Goal: Transaction & Acquisition: Download file/media

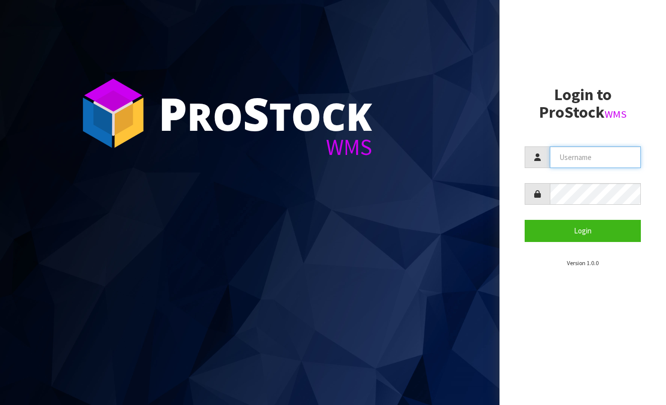
type input "BABW"
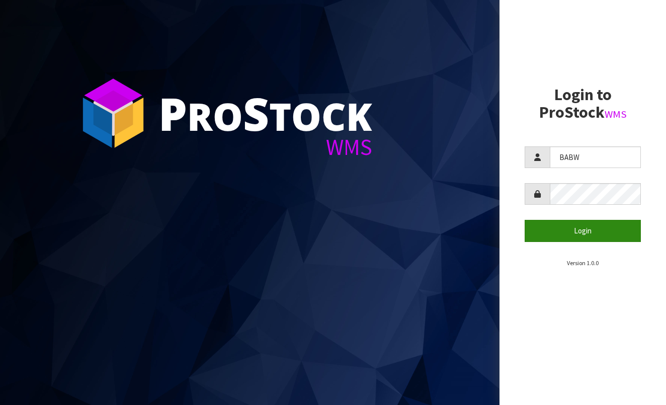
click at [606, 230] on button "Login" at bounding box center [582, 231] width 116 height 22
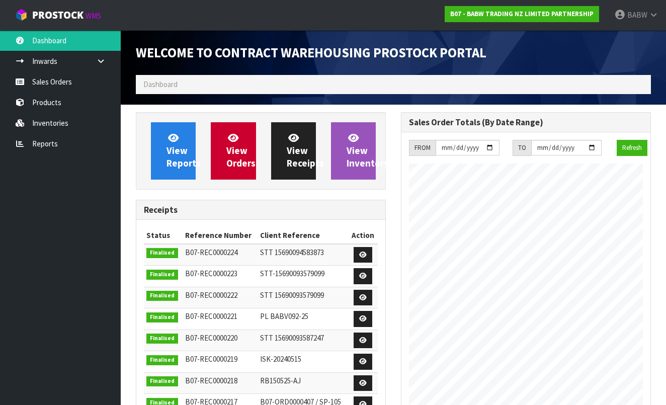
scroll to position [555, 265]
click at [311, 191] on div "View Reports View Orders View Receipts View Inventory Receipts Status Reference…" at bounding box center [260, 344] width 265 height 465
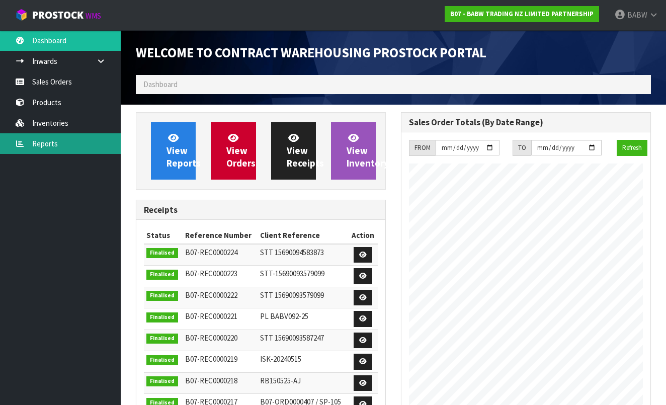
click at [66, 142] on link "Reports" at bounding box center [60, 143] width 121 height 21
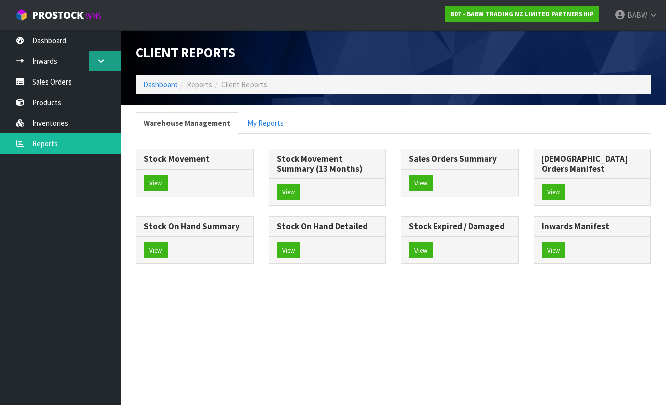
click at [102, 62] on icon at bounding box center [101, 61] width 10 height 8
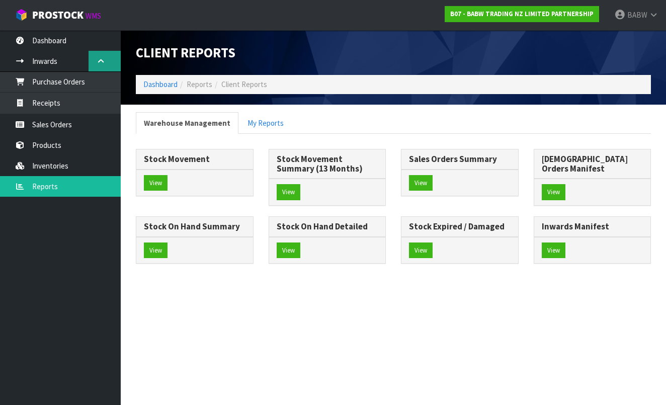
click at [104, 63] on icon at bounding box center [101, 61] width 10 height 8
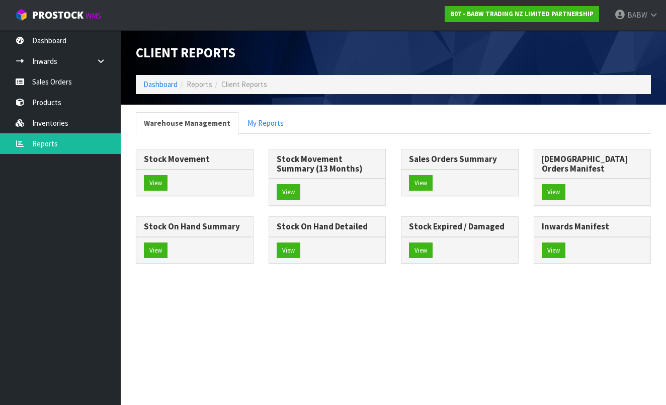
drag, startPoint x: 141, startPoint y: 120, endPoint x: 224, endPoint y: 120, distance: 83.5
click at [197, 86] on span "Reports" at bounding box center [200, 84] width 26 height 10
click at [242, 90] on ol "Dashboard Reports Client Reports" at bounding box center [393, 84] width 515 height 19
click at [255, 85] on span "Client Reports" at bounding box center [244, 84] width 46 height 10
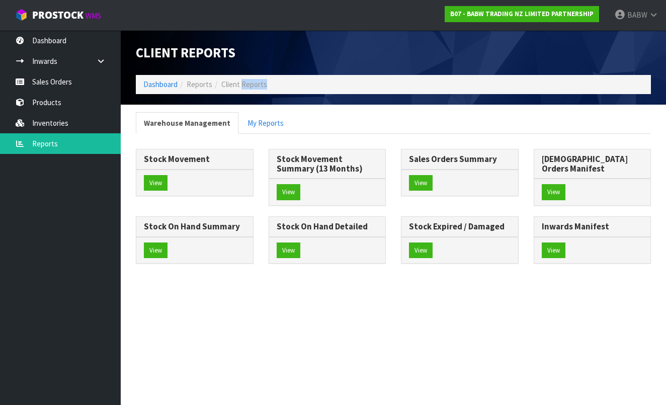
click at [255, 85] on span "Client Reports" at bounding box center [244, 84] width 46 height 10
click at [273, 86] on ol "Dashboard Reports Client Reports" at bounding box center [393, 84] width 515 height 19
click at [283, 86] on ol "Dashboard Reports Client Reports" at bounding box center [393, 84] width 515 height 19
click at [227, 85] on span "Client Reports" at bounding box center [244, 84] width 46 height 10
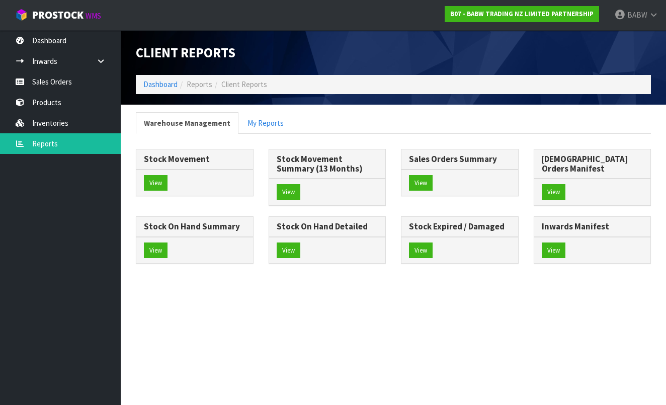
click at [259, 87] on span "Client Reports" at bounding box center [244, 84] width 46 height 10
click at [166, 52] on span "Client Reports" at bounding box center [186, 52] width 100 height 17
click at [196, 53] on span "Client Reports" at bounding box center [186, 52] width 100 height 17
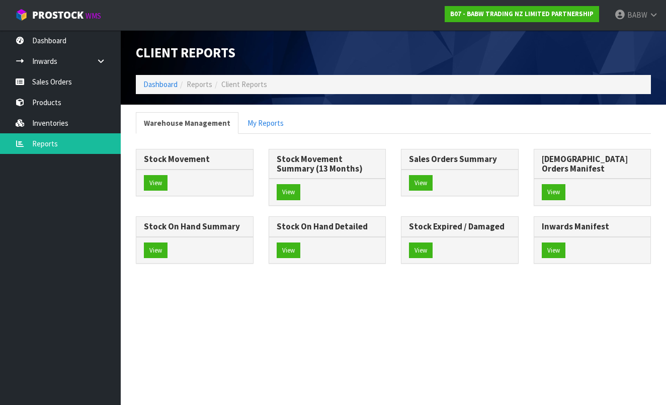
click at [160, 58] on span "Client Reports" at bounding box center [186, 52] width 100 height 17
click at [110, 61] on link at bounding box center [104, 61] width 32 height 21
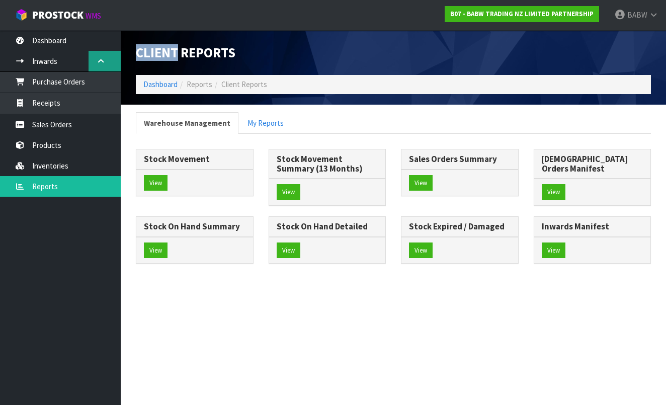
click at [108, 64] on link at bounding box center [104, 61] width 32 height 21
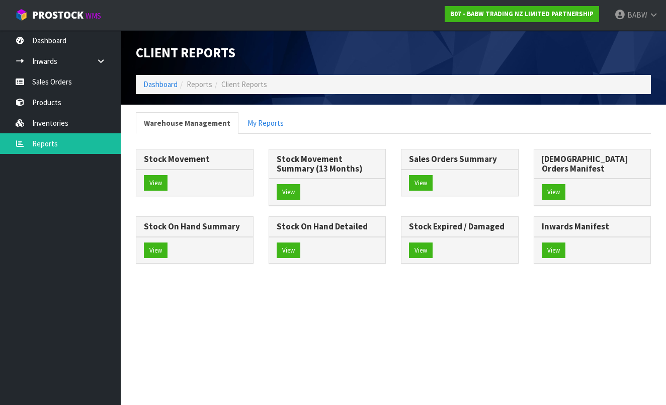
click at [187, 58] on span "Client Reports" at bounding box center [186, 52] width 100 height 17
click at [239, 49] on h1 "Client Reports" at bounding box center [261, 52] width 250 height 15
drag, startPoint x: 234, startPoint y: 53, endPoint x: 138, endPoint y: 53, distance: 96.0
click at [138, 52] on span "Client Reports" at bounding box center [186, 52] width 100 height 17
click at [138, 53] on span "Client Reports" at bounding box center [186, 52] width 100 height 17
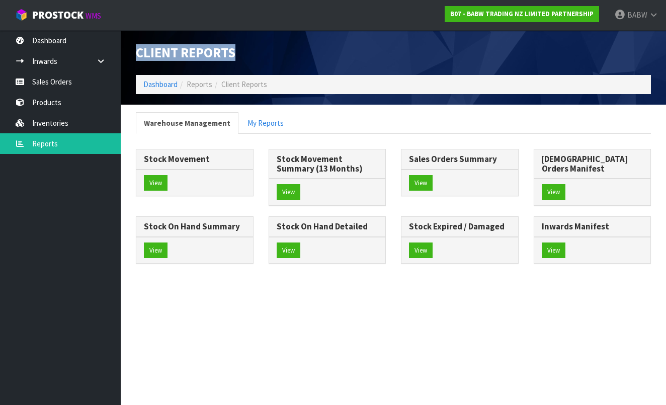
drag, startPoint x: 138, startPoint y: 55, endPoint x: 252, endPoint y: 55, distance: 114.1
click at [252, 55] on h1 "Client Reports" at bounding box center [261, 52] width 250 height 15
drag, startPoint x: 274, startPoint y: 50, endPoint x: 137, endPoint y: 56, distance: 136.9
click at [137, 56] on h1 "Client Reports" at bounding box center [261, 52] width 250 height 15
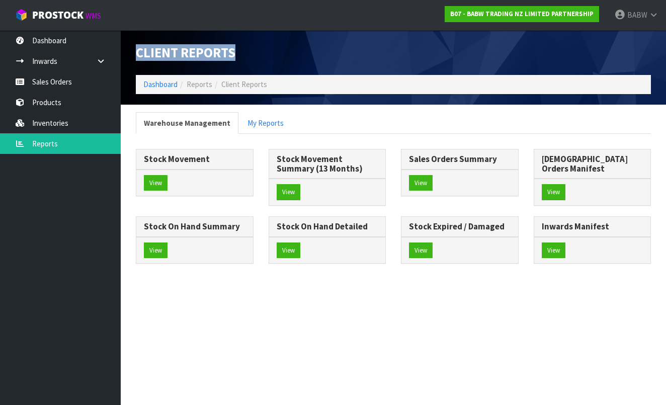
click at [137, 56] on span "Client Reports" at bounding box center [186, 52] width 100 height 17
drag, startPoint x: 138, startPoint y: 49, endPoint x: 236, endPoint y: 56, distance: 97.8
click at [235, 56] on span "Client Reports" at bounding box center [186, 52] width 100 height 17
drag, startPoint x: 244, startPoint y: 49, endPoint x: 136, endPoint y: 51, distance: 108.1
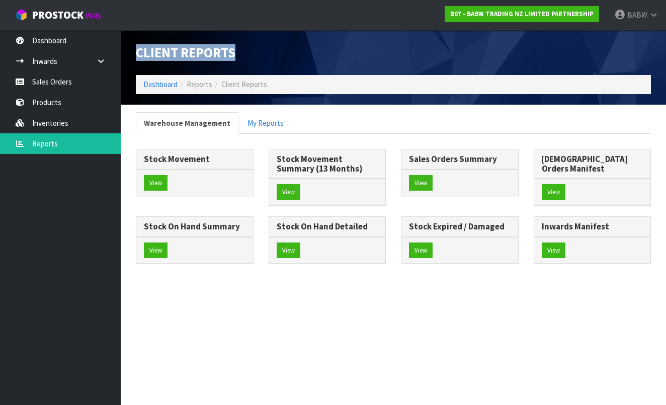
click at [136, 51] on h1 "Client Reports" at bounding box center [261, 52] width 250 height 15
click at [136, 51] on span "Client Reports" at bounding box center [186, 52] width 100 height 17
click at [142, 53] on span "Client Reports" at bounding box center [186, 52] width 100 height 17
drag, startPoint x: 137, startPoint y: 53, endPoint x: 249, endPoint y: 53, distance: 112.1
click at [249, 53] on h1 "Client Reports" at bounding box center [261, 52] width 250 height 15
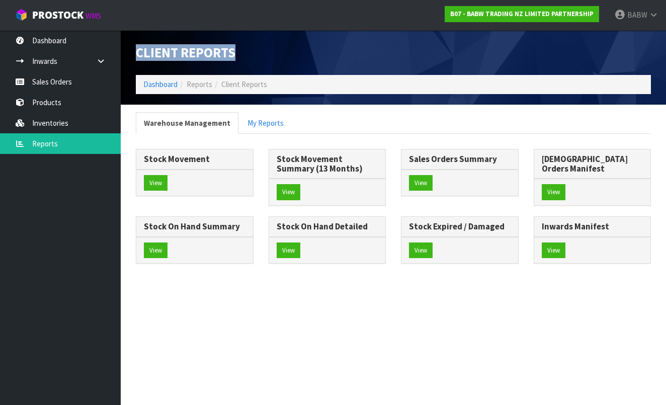
click at [249, 53] on h1 "Client Reports" at bounding box center [261, 52] width 250 height 15
drag, startPoint x: 233, startPoint y: 57, endPoint x: 131, endPoint y: 53, distance: 102.2
click at [131, 53] on div "Client Reports" at bounding box center [260, 52] width 265 height 45
drag, startPoint x: 131, startPoint y: 48, endPoint x: 269, endPoint y: 51, distance: 138.3
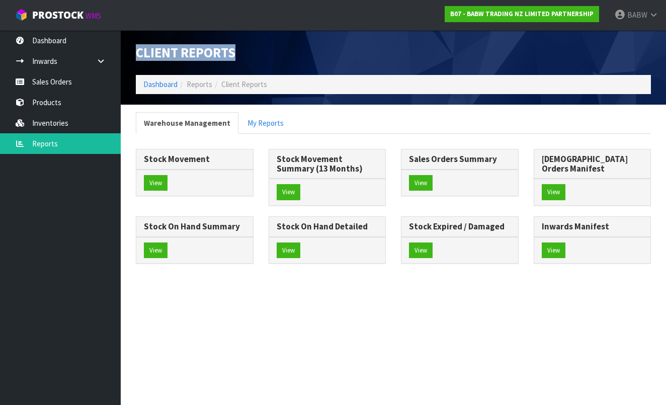
click at [270, 51] on div "Client Reports" at bounding box center [260, 52] width 265 height 45
click at [269, 51] on h1 "Client Reports" at bounding box center [261, 52] width 250 height 15
drag, startPoint x: 272, startPoint y: 50, endPoint x: 135, endPoint y: 57, distance: 137.5
click at [135, 57] on div "Client Reports" at bounding box center [260, 52] width 265 height 45
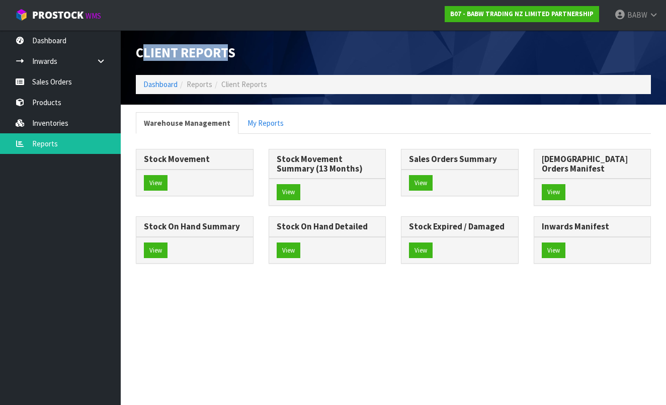
drag, startPoint x: 140, startPoint y: 56, endPoint x: 232, endPoint y: 53, distance: 92.1
click at [232, 53] on span "Client Reports" at bounding box center [186, 52] width 100 height 17
drag, startPoint x: 245, startPoint y: 52, endPoint x: 131, endPoint y: 54, distance: 114.2
click at [131, 54] on div "Client Reports" at bounding box center [260, 52] width 265 height 45
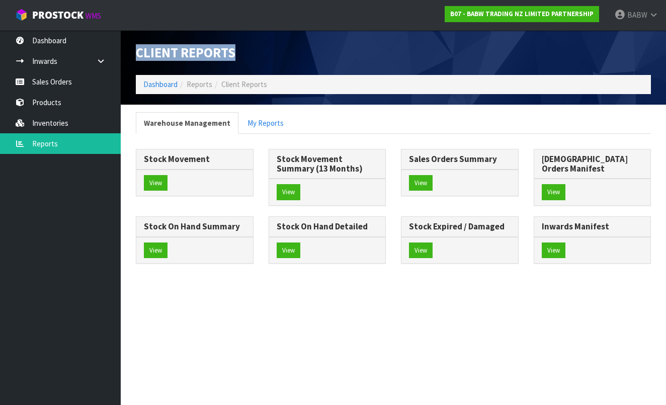
click at [131, 54] on div "Client Reports" at bounding box center [260, 52] width 265 height 45
drag, startPoint x: 133, startPoint y: 52, endPoint x: 250, endPoint y: 52, distance: 116.7
click at [250, 52] on div "Client Reports" at bounding box center [260, 52] width 265 height 45
click at [250, 52] on h1 "Client Reports" at bounding box center [261, 52] width 250 height 15
drag, startPoint x: 257, startPoint y: 51, endPoint x: 132, endPoint y: 52, distance: 125.2
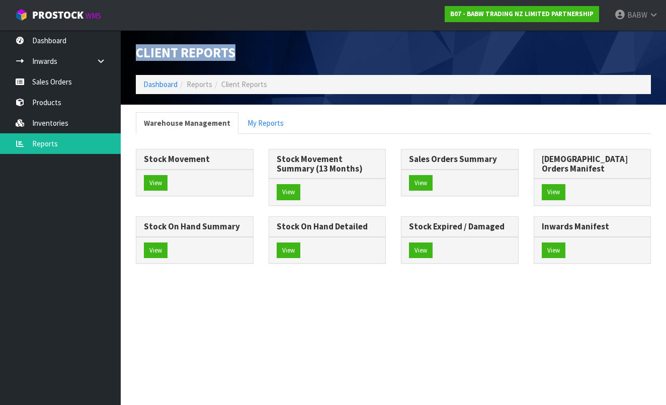
click at [132, 52] on div "Client Reports" at bounding box center [260, 52] width 265 height 45
drag, startPoint x: 134, startPoint y: 52, endPoint x: 243, endPoint y: 52, distance: 108.6
click at [243, 52] on div "Client Reports" at bounding box center [260, 52] width 265 height 45
click at [243, 52] on h1 "Client Reports" at bounding box center [261, 52] width 250 height 15
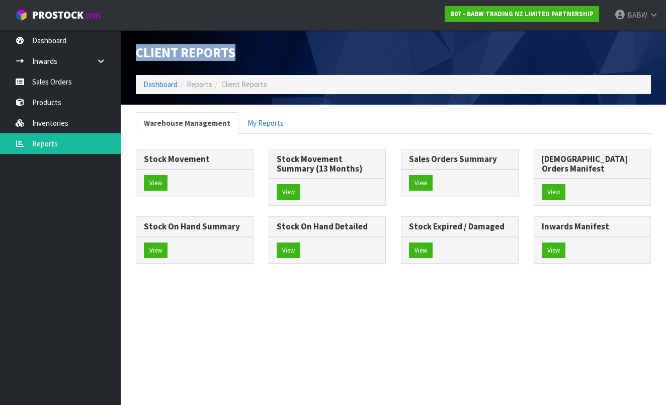
drag, startPoint x: 257, startPoint y: 48, endPoint x: 128, endPoint y: 50, distance: 128.7
click at [128, 50] on div "Client Reports" at bounding box center [260, 52] width 265 height 45
click at [139, 48] on span "Client Reports" at bounding box center [186, 52] width 100 height 17
drag, startPoint x: 134, startPoint y: 54, endPoint x: 261, endPoint y: 59, distance: 126.8
click at [261, 59] on div "Client Reports" at bounding box center [260, 52] width 265 height 45
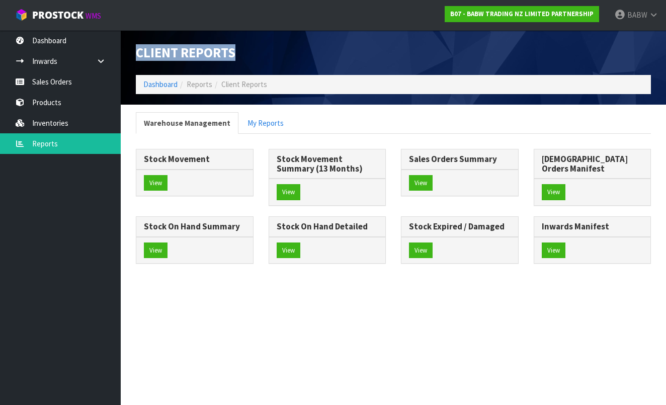
click at [261, 59] on h1 "Client Reports" at bounding box center [261, 52] width 250 height 15
click at [256, 51] on h1 "Client Reports" at bounding box center [261, 52] width 250 height 15
drag, startPoint x: 273, startPoint y: 51, endPoint x: 128, endPoint y: 53, distance: 145.3
click at [128, 53] on header "Client Reports Dashboard Reports Client Reports" at bounding box center [393, 67] width 545 height 74
click at [136, 53] on span "Client Reports" at bounding box center [186, 52] width 100 height 17
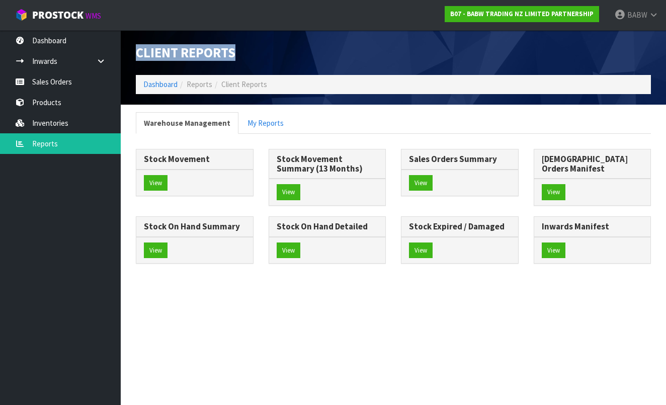
drag, startPoint x: 134, startPoint y: 50, endPoint x: 238, endPoint y: 52, distance: 104.1
click at [238, 52] on div "Client Reports" at bounding box center [260, 52] width 265 height 45
click at [238, 52] on h1 "Client Reports" at bounding box center [261, 52] width 250 height 15
drag, startPoint x: 239, startPoint y: 52, endPoint x: 136, endPoint y: 54, distance: 103.1
click at [136, 54] on h1 "Client Reports" at bounding box center [261, 52] width 250 height 15
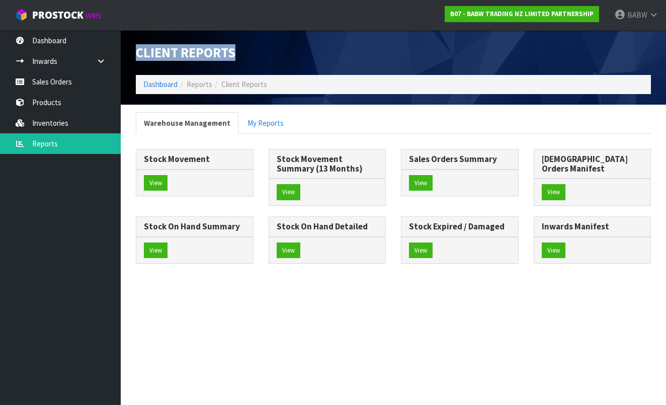
click at [136, 54] on span "Client Reports" at bounding box center [186, 52] width 100 height 17
drag, startPoint x: 136, startPoint y: 52, endPoint x: 225, endPoint y: 53, distance: 88.5
click at [225, 53] on span "Client Reports" at bounding box center [186, 52] width 100 height 17
click at [225, 52] on span "Client Reports" at bounding box center [186, 52] width 100 height 17
click at [228, 53] on span "Client Reports" at bounding box center [186, 52] width 100 height 17
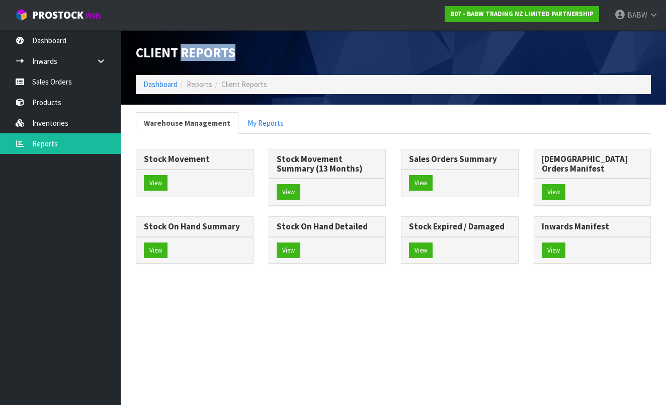
click at [228, 53] on span "Client Reports" at bounding box center [186, 52] width 100 height 17
click at [158, 56] on span "Client Reports" at bounding box center [186, 52] width 100 height 17
click at [217, 52] on span "Client Reports" at bounding box center [186, 52] width 100 height 17
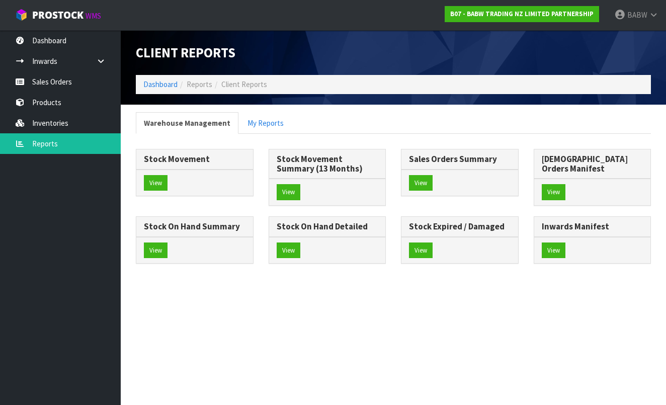
click at [151, 46] on span "Client Reports" at bounding box center [186, 52] width 100 height 17
click at [166, 57] on span "Client Reports" at bounding box center [186, 52] width 100 height 17
click at [230, 50] on span "Client Reports" at bounding box center [186, 52] width 100 height 17
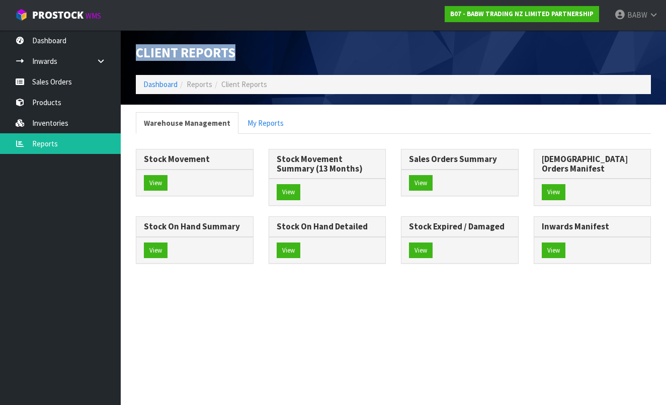
drag, startPoint x: 134, startPoint y: 58, endPoint x: 247, endPoint y: 49, distance: 113.5
click at [247, 49] on div "Client Reports" at bounding box center [260, 52] width 265 height 45
click at [247, 48] on h1 "Client Reports" at bounding box center [261, 52] width 250 height 15
drag, startPoint x: 247, startPoint y: 52, endPoint x: 136, endPoint y: 55, distance: 111.7
click at [137, 54] on h1 "Client Reports" at bounding box center [261, 52] width 250 height 15
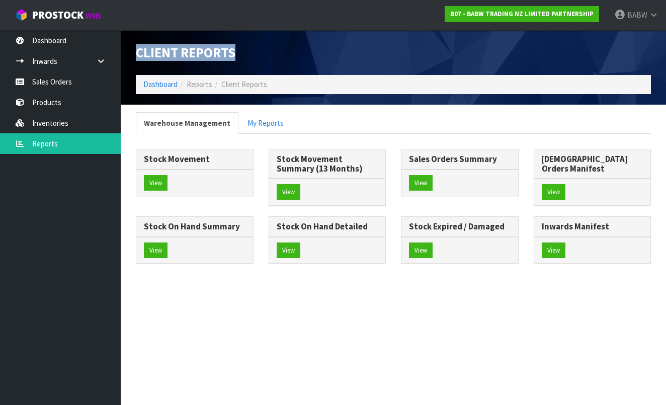
click at [136, 55] on span "Client Reports" at bounding box center [186, 52] width 100 height 17
drag, startPoint x: 134, startPoint y: 48, endPoint x: 249, endPoint y: 45, distance: 114.7
click at [249, 45] on div "Client Reports" at bounding box center [260, 52] width 265 height 45
click at [248, 45] on div "Client Reports" at bounding box center [260, 52] width 265 height 45
drag, startPoint x: 239, startPoint y: 54, endPoint x: 140, endPoint y: 53, distance: 99.1
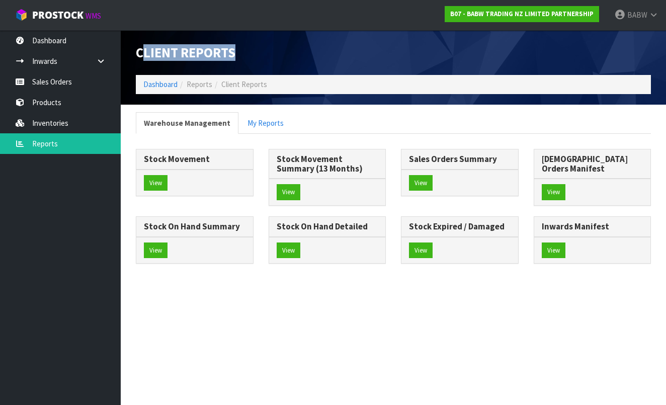
click at [140, 53] on h1 "Client Reports" at bounding box center [261, 52] width 250 height 15
click at [140, 53] on span "Client Reports" at bounding box center [186, 52] width 100 height 17
drag, startPoint x: 136, startPoint y: 55, endPoint x: 247, endPoint y: 46, distance: 111.5
click at [247, 46] on h1 "Client Reports" at bounding box center [261, 52] width 250 height 15
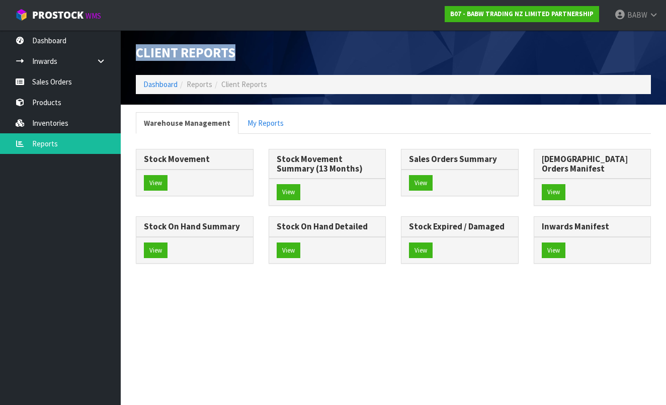
drag, startPoint x: 247, startPoint y: 60, endPoint x: 132, endPoint y: 55, distance: 115.8
click at [132, 55] on div "Client Reports" at bounding box center [260, 52] width 265 height 45
drag, startPoint x: 133, startPoint y: 54, endPoint x: 264, endPoint y: 51, distance: 131.3
click at [264, 51] on div "Client Reports" at bounding box center [260, 52] width 265 height 45
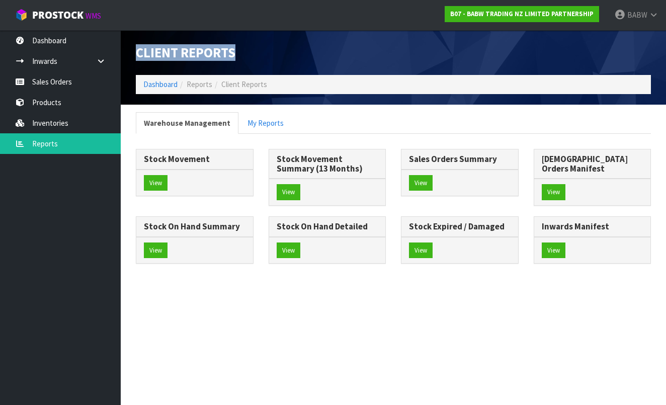
click at [264, 51] on h1 "Client Reports" at bounding box center [261, 52] width 250 height 15
drag, startPoint x: 256, startPoint y: 53, endPoint x: 139, endPoint y: 51, distance: 117.7
click at [139, 50] on h1 "Client Reports" at bounding box center [261, 52] width 250 height 15
click at [139, 51] on span "Client Reports" at bounding box center [186, 52] width 100 height 17
drag, startPoint x: 131, startPoint y: 55, endPoint x: 273, endPoint y: 58, distance: 141.8
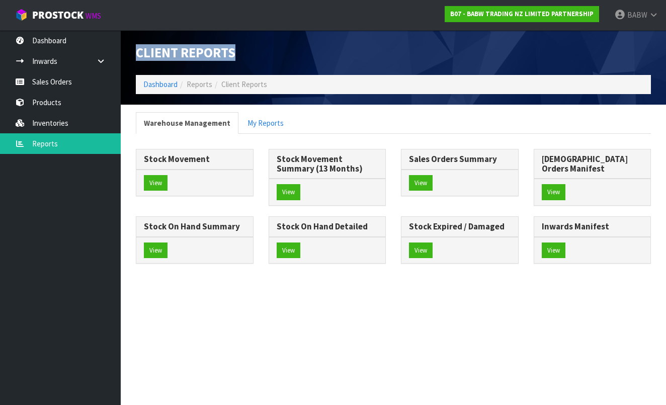
click at [273, 58] on div "Client Reports" at bounding box center [260, 52] width 265 height 45
click at [273, 58] on h1 "Client Reports" at bounding box center [261, 52] width 250 height 15
drag, startPoint x: 255, startPoint y: 49, endPoint x: 134, endPoint y: 48, distance: 121.2
click at [134, 48] on div "Client Reports" at bounding box center [260, 52] width 265 height 45
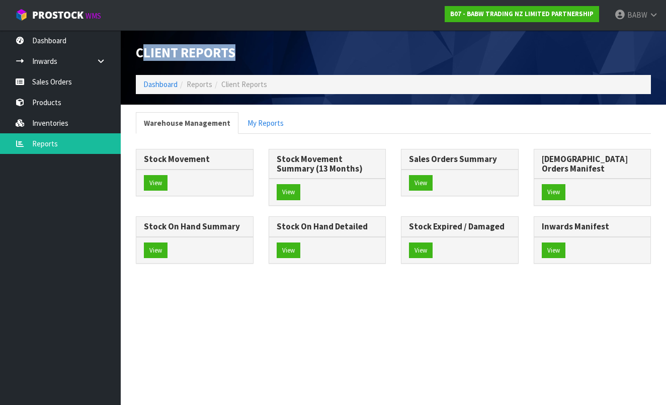
drag, startPoint x: 142, startPoint y: 59, endPoint x: 237, endPoint y: 52, distance: 94.8
click at [237, 52] on h1 "Client Reports" at bounding box center [261, 52] width 250 height 15
click at [102, 63] on icon at bounding box center [101, 61] width 10 height 8
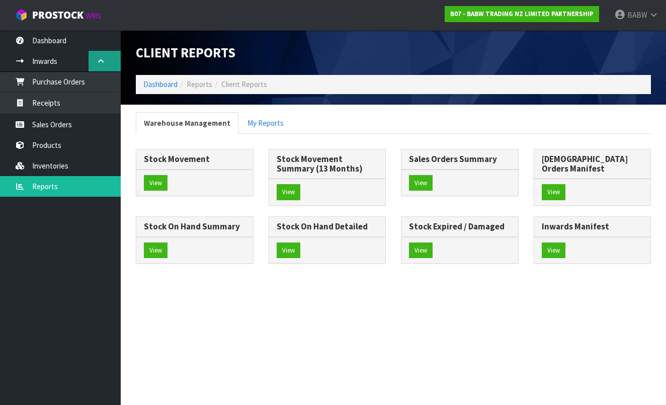
click at [100, 62] on icon at bounding box center [101, 61] width 10 height 8
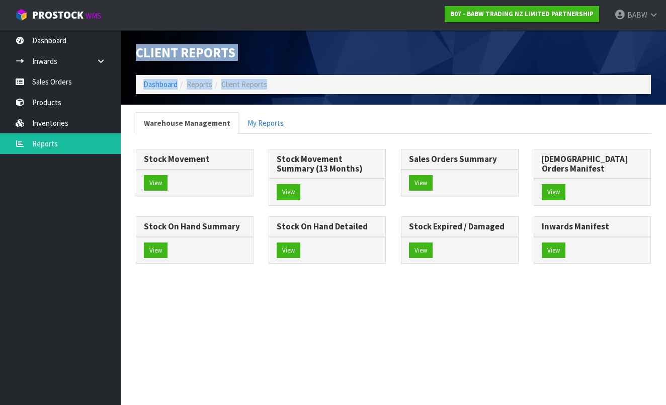
drag, startPoint x: 281, startPoint y: 87, endPoint x: 139, endPoint y: 50, distance: 146.6
click at [139, 50] on div "Client Reports Dashboard Reports Client Reports" at bounding box center [393, 67] width 530 height 74
click at [139, 50] on span "Client Reports" at bounding box center [186, 52] width 100 height 17
drag, startPoint x: 136, startPoint y: 49, endPoint x: 268, endPoint y: 86, distance: 136.8
click at [268, 86] on div "Client Reports Dashboard Reports Client Reports" at bounding box center [393, 67] width 530 height 74
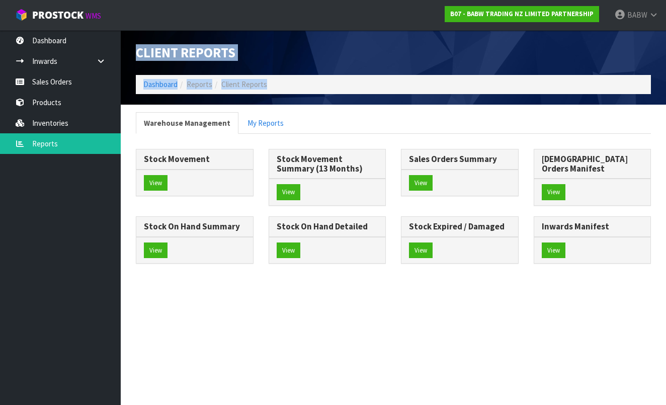
click at [264, 85] on span "Client Reports" at bounding box center [244, 84] width 46 height 10
drag, startPoint x: 278, startPoint y: 84, endPoint x: 126, endPoint y: 51, distance: 155.4
click at [126, 51] on header "Client Reports Dashboard Reports Client Reports" at bounding box center [393, 67] width 545 height 74
drag, startPoint x: 138, startPoint y: 54, endPoint x: 326, endPoint y: 68, distance: 188.1
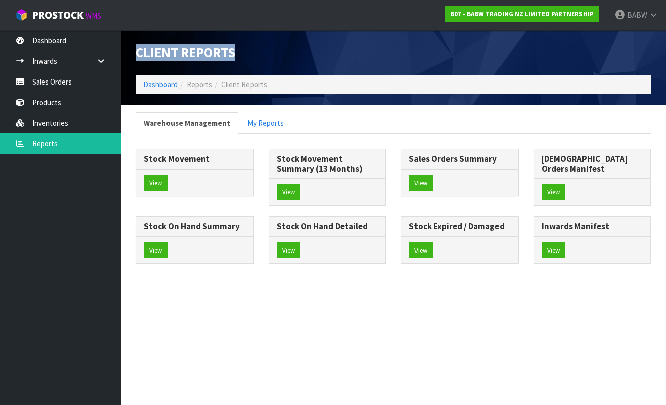
click at [326, 67] on div "Client Reports" at bounding box center [260, 52] width 265 height 45
click at [276, 104] on div "Client Reports Dashboard Reports Client Reports" at bounding box center [393, 67] width 530 height 74
drag, startPoint x: 287, startPoint y: 90, endPoint x: 158, endPoint y: 52, distance: 134.0
click at [158, 52] on div "Client Reports Dashboard Reports Client Reports" at bounding box center [393, 67] width 530 height 74
click at [158, 52] on span "Client Reports" at bounding box center [186, 52] width 100 height 17
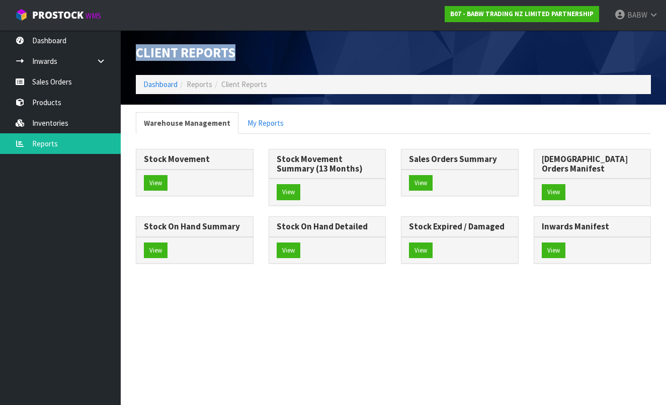
drag, startPoint x: 133, startPoint y: 48, endPoint x: 280, endPoint y: 53, distance: 146.4
click at [281, 55] on div "Client Reports" at bounding box center [260, 52] width 265 height 45
click at [280, 53] on h1 "Client Reports" at bounding box center [261, 52] width 250 height 15
drag, startPoint x: 280, startPoint y: 78, endPoint x: 297, endPoint y: 85, distance: 18.3
click at [297, 85] on ol "Dashboard Reports Client Reports" at bounding box center [393, 84] width 515 height 19
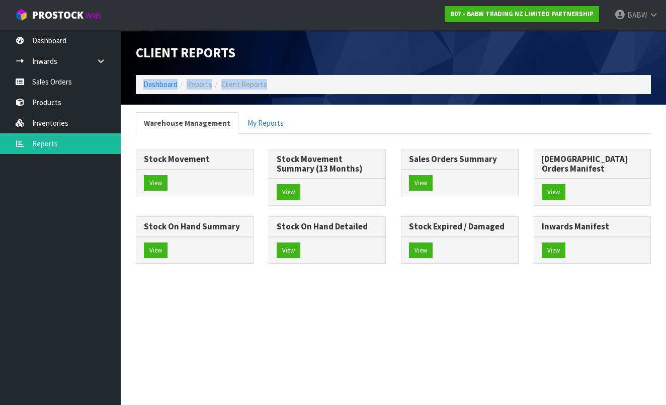
click at [297, 85] on ol "Dashboard Reports Client Reports" at bounding box center [393, 84] width 515 height 19
drag, startPoint x: 297, startPoint y: 85, endPoint x: 134, endPoint y: 53, distance: 166.1
click at [134, 53] on div "Client Reports Dashboard Reports Client Reports" at bounding box center [393, 67] width 530 height 74
click at [134, 53] on div "Client Reports" at bounding box center [260, 52] width 265 height 45
drag, startPoint x: 142, startPoint y: 44, endPoint x: 268, endPoint y: 75, distance: 129.5
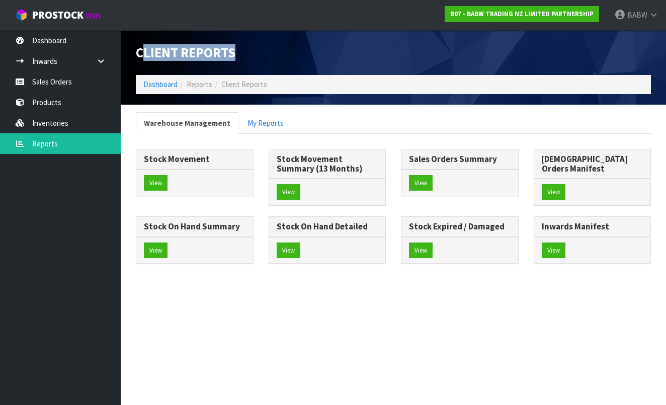
click at [269, 72] on div "Client Reports" at bounding box center [260, 52] width 265 height 45
click at [268, 75] on ol "Dashboard Reports Client Reports" at bounding box center [393, 84] width 515 height 19
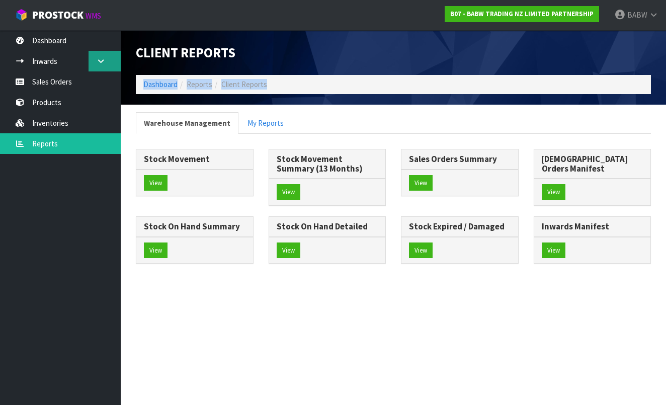
drag, startPoint x: 278, startPoint y: 86, endPoint x: 120, endPoint y: 53, distance: 161.9
click at [121, 52] on header "Client Reports Dashboard Reports Client Reports" at bounding box center [393, 67] width 545 height 74
click at [144, 54] on span "Client Reports" at bounding box center [186, 52] width 100 height 17
drag, startPoint x: 136, startPoint y: 50, endPoint x: 280, endPoint y: 89, distance: 148.9
click at [280, 89] on div "Client Reports Dashboard Reports Client Reports" at bounding box center [393, 67] width 530 height 74
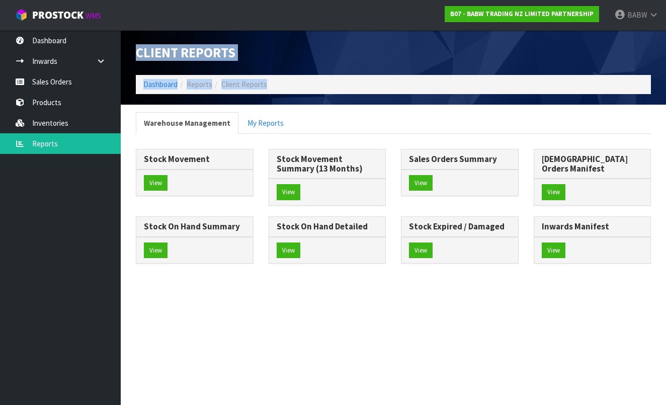
click at [280, 89] on ol "Dashboard Reports Client Reports" at bounding box center [393, 84] width 515 height 19
drag, startPoint x: 285, startPoint y: 86, endPoint x: 137, endPoint y: 54, distance: 150.7
click at [137, 54] on div "Client Reports Dashboard Reports Client Reports" at bounding box center [393, 67] width 530 height 74
click at [137, 54] on span "Client Reports" at bounding box center [186, 52] width 100 height 17
drag, startPoint x: 138, startPoint y: 52, endPoint x: 262, endPoint y: 82, distance: 127.9
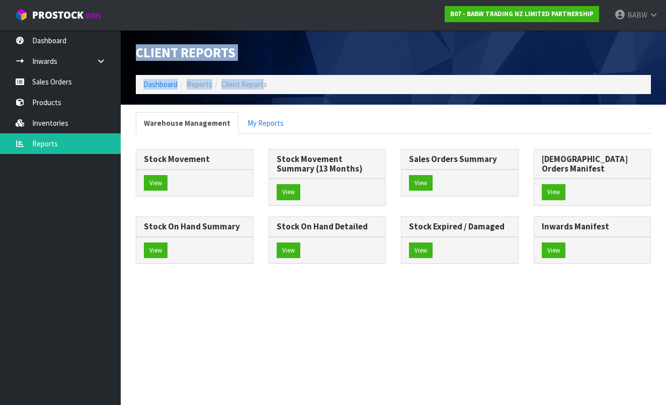
click at [262, 82] on div "Client Reports Dashboard Reports Client Reports" at bounding box center [393, 67] width 530 height 74
click at [262, 82] on span "Client Reports" at bounding box center [244, 84] width 46 height 10
drag, startPoint x: 273, startPoint y: 82, endPoint x: 151, endPoint y: 53, distance: 124.6
click at [151, 53] on div "Client Reports Dashboard Reports Client Reports" at bounding box center [393, 67] width 530 height 74
click at [151, 53] on span "Client Reports" at bounding box center [186, 52] width 100 height 17
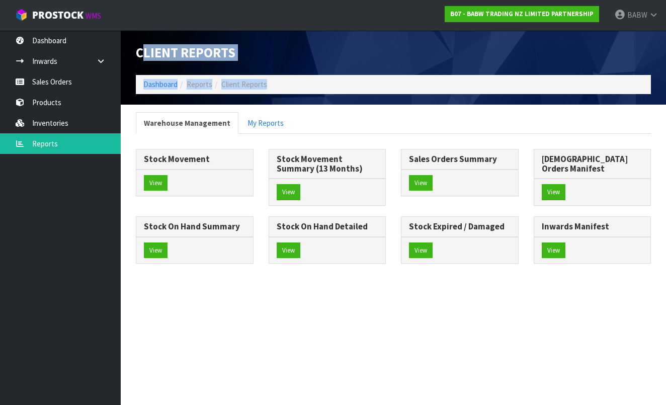
drag, startPoint x: 146, startPoint y: 55, endPoint x: 285, endPoint y: 83, distance: 141.5
click at [285, 83] on div "Client Reports Dashboard Reports Client Reports" at bounding box center [393, 67] width 530 height 74
click at [285, 83] on ol "Dashboard Reports Client Reports" at bounding box center [393, 84] width 515 height 19
drag, startPoint x: 287, startPoint y: 86, endPoint x: 149, endPoint y: 52, distance: 141.8
click at [149, 52] on div "Client Reports Dashboard Reports Client Reports" at bounding box center [393, 67] width 530 height 74
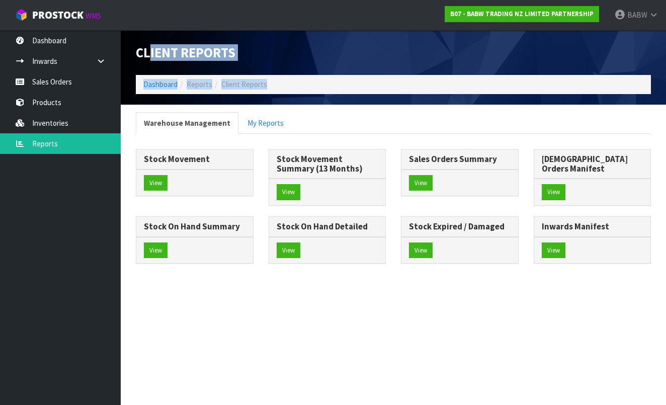
click at [149, 52] on span "Client Reports" at bounding box center [186, 52] width 100 height 17
drag, startPoint x: 134, startPoint y: 51, endPoint x: 285, endPoint y: 86, distance: 154.4
click at [288, 88] on div "Client Reports Dashboard Reports Client Reports" at bounding box center [393, 67] width 530 height 74
click at [285, 86] on ol "Dashboard Reports Client Reports" at bounding box center [393, 84] width 515 height 19
drag, startPoint x: 278, startPoint y: 83, endPoint x: 135, endPoint y: 46, distance: 147.7
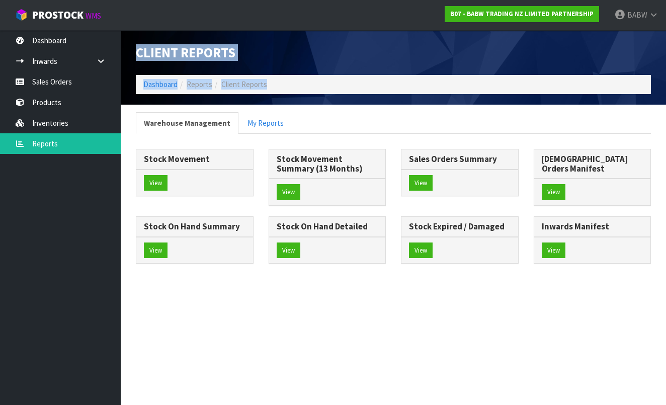
click at [135, 46] on div "Client Reports Dashboard Reports Client Reports" at bounding box center [393, 67] width 530 height 74
click at [135, 46] on div "Client Reports" at bounding box center [260, 52] width 265 height 45
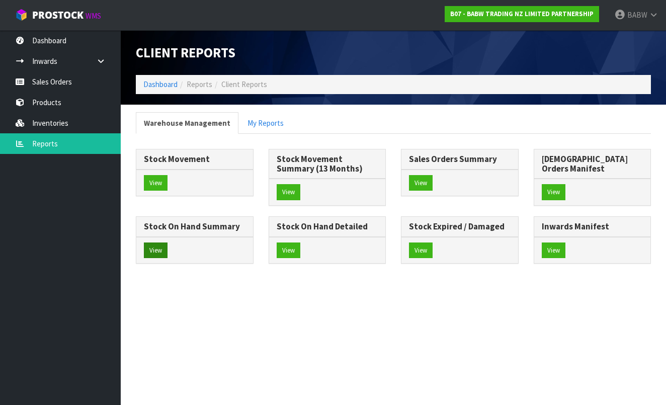
click at [167, 242] on button "View" at bounding box center [156, 250] width 24 height 16
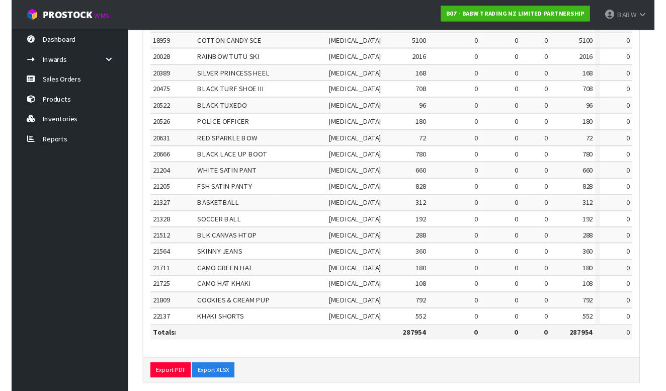
scroll to position [318, 0]
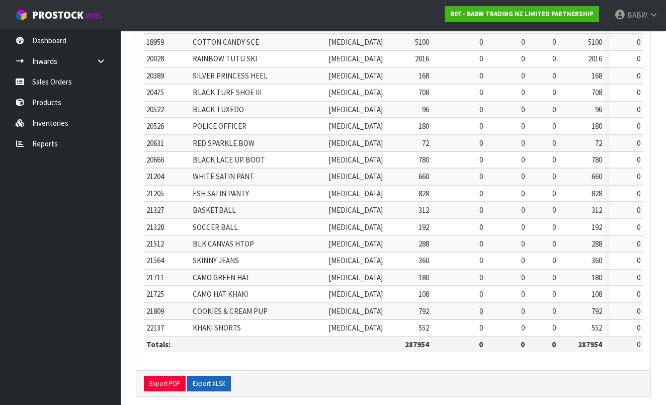
click at [214, 379] on button "Export XLSX" at bounding box center [209, 384] width 44 height 16
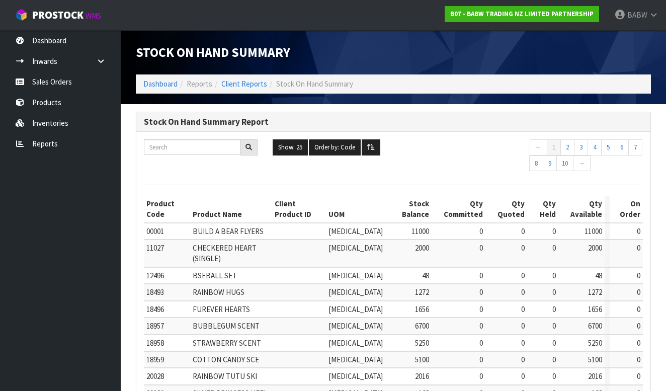
scroll to position [0, 0]
